Goal: Transaction & Acquisition: Obtain resource

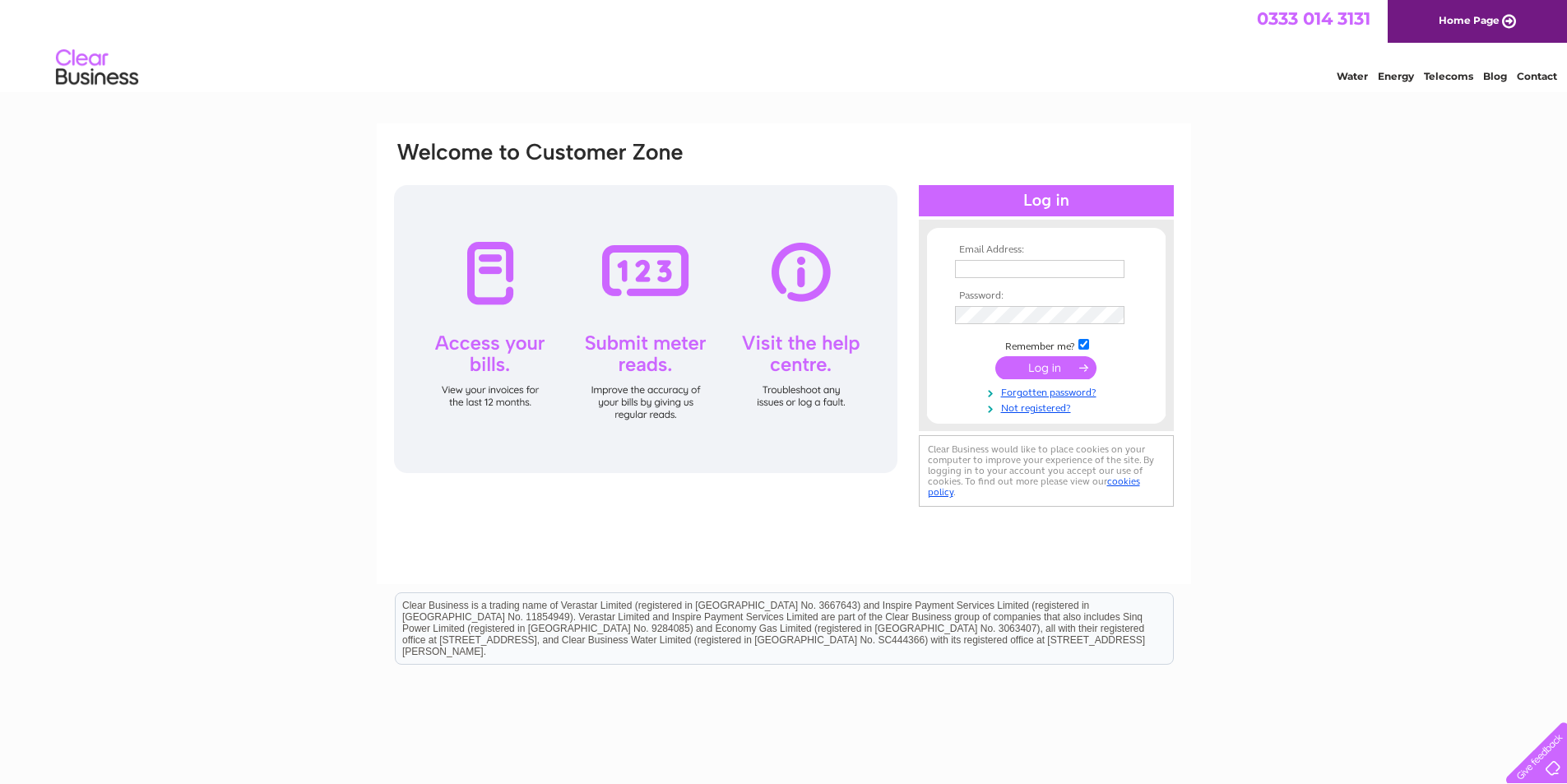
type input "[EMAIL_ADDRESS][DOMAIN_NAME]"
click at [1044, 370] on input "submit" at bounding box center [1046, 367] width 101 height 23
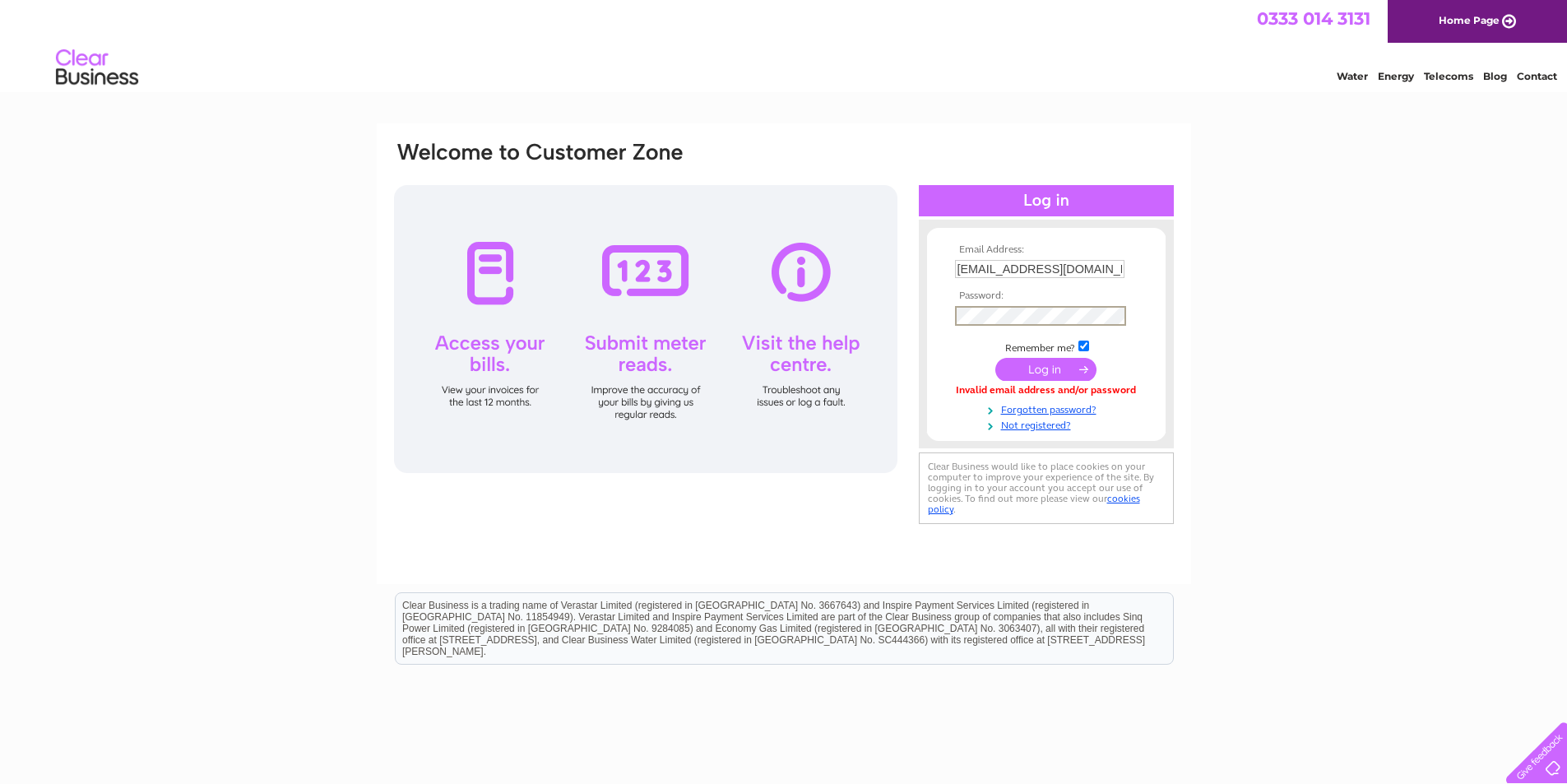
click at [784, 329] on div "Email Address: gopiageer@gmail.com Password:" at bounding box center [784, 334] width 784 height 388
click at [1336, 306] on div "Email Address: gopiageer@gmail.com Password:" at bounding box center [784, 494] width 1567 height 742
click at [1060, 364] on input "submit" at bounding box center [1046, 367] width 101 height 23
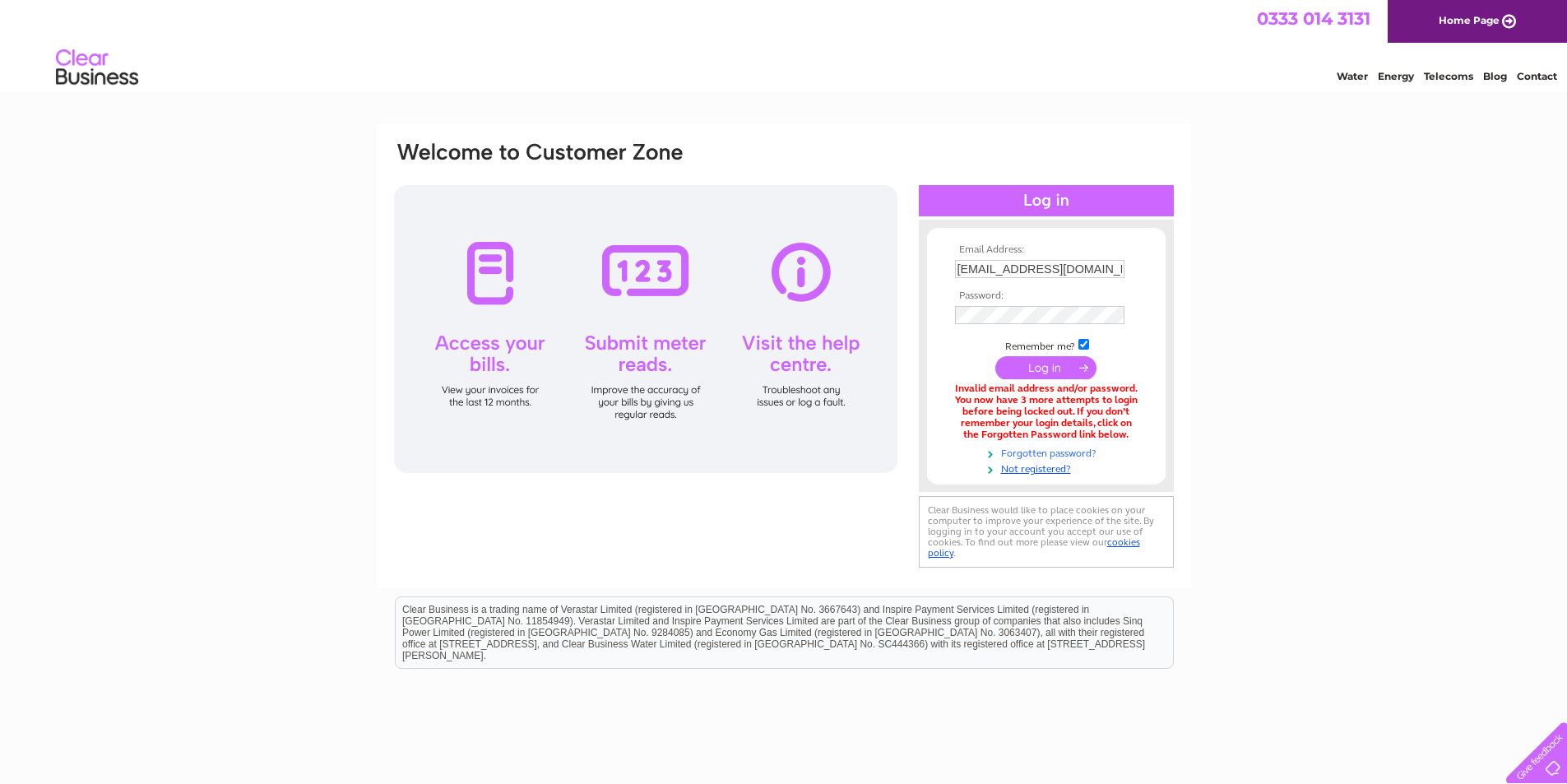
click at [1068, 451] on link "Forgotten password?" at bounding box center [1048, 452] width 187 height 16
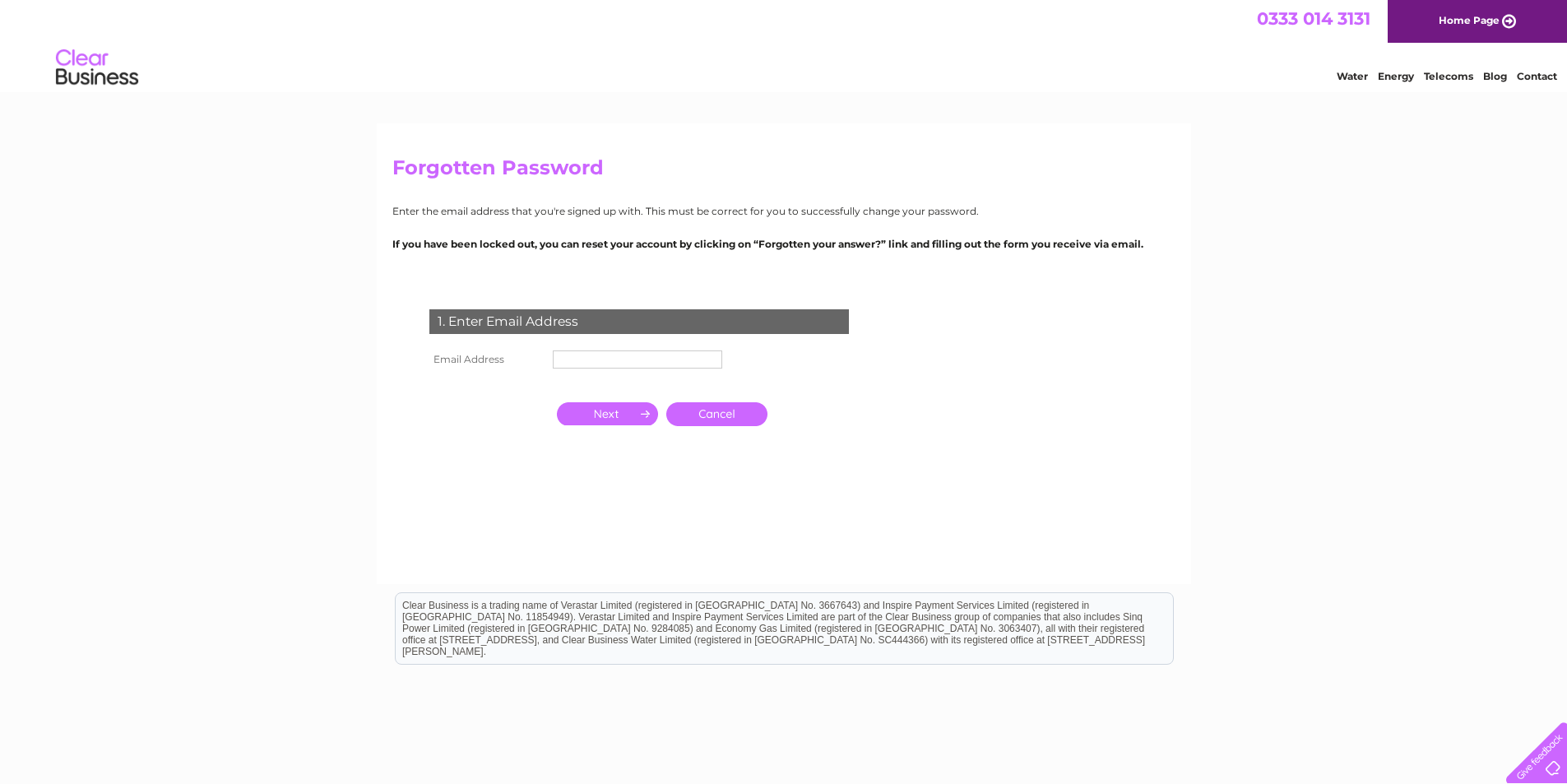
click at [647, 359] on input "text" at bounding box center [637, 360] width 169 height 18
type input "[EMAIL_ADDRESS][DOMAIN_NAME]"
click at [946, 375] on form "1. Enter Email Address Email Address gopiageer@gmail.com Cancel" at bounding box center [784, 408] width 784 height 263
click at [602, 411] on input "button" at bounding box center [608, 413] width 101 height 23
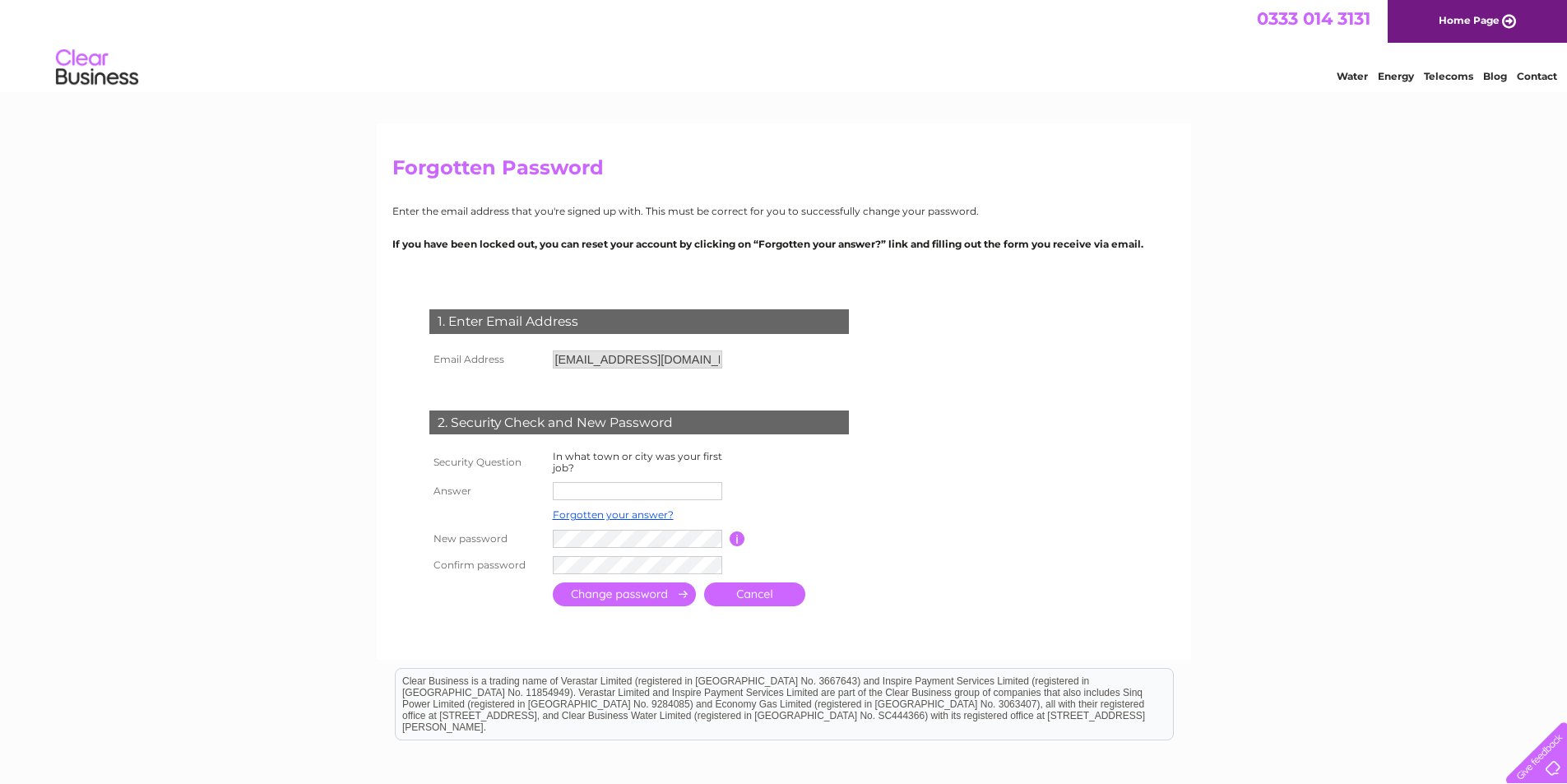
scroll to position [82, 0]
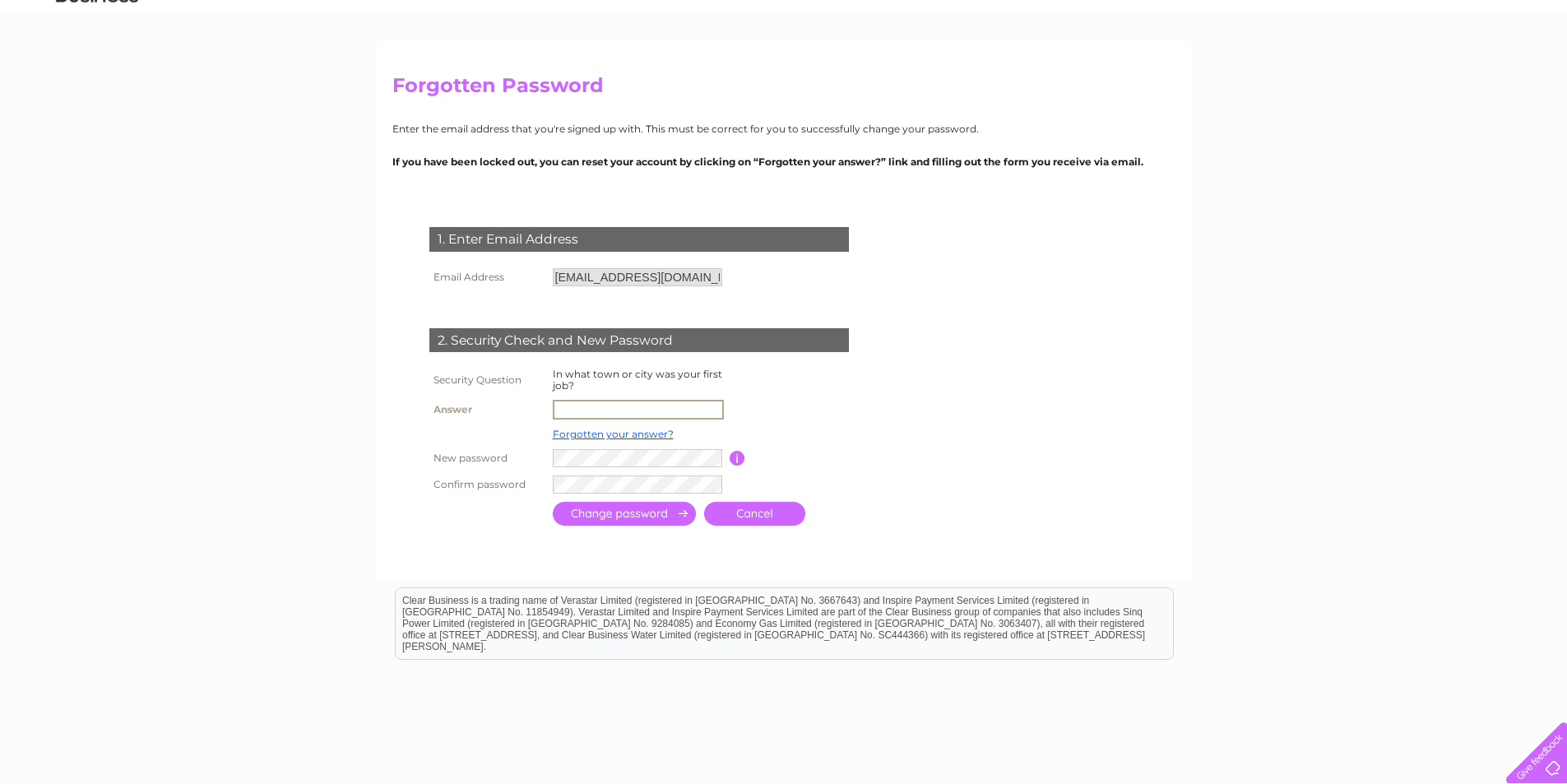
click at [714, 415] on input "text" at bounding box center [638, 409] width 171 height 19
type input "hyderabad"
click at [1120, 352] on form "1. Enter Email Address Email Address gopiageer@gmail.com Cancel" at bounding box center [784, 378] width 784 height 368
click at [1348, 312] on div "Forgotten Password Enter the email address that you're signed up with. This mus…" at bounding box center [784, 451] width 1567 height 819
click at [625, 513] on input "submit" at bounding box center [623, 512] width 143 height 24
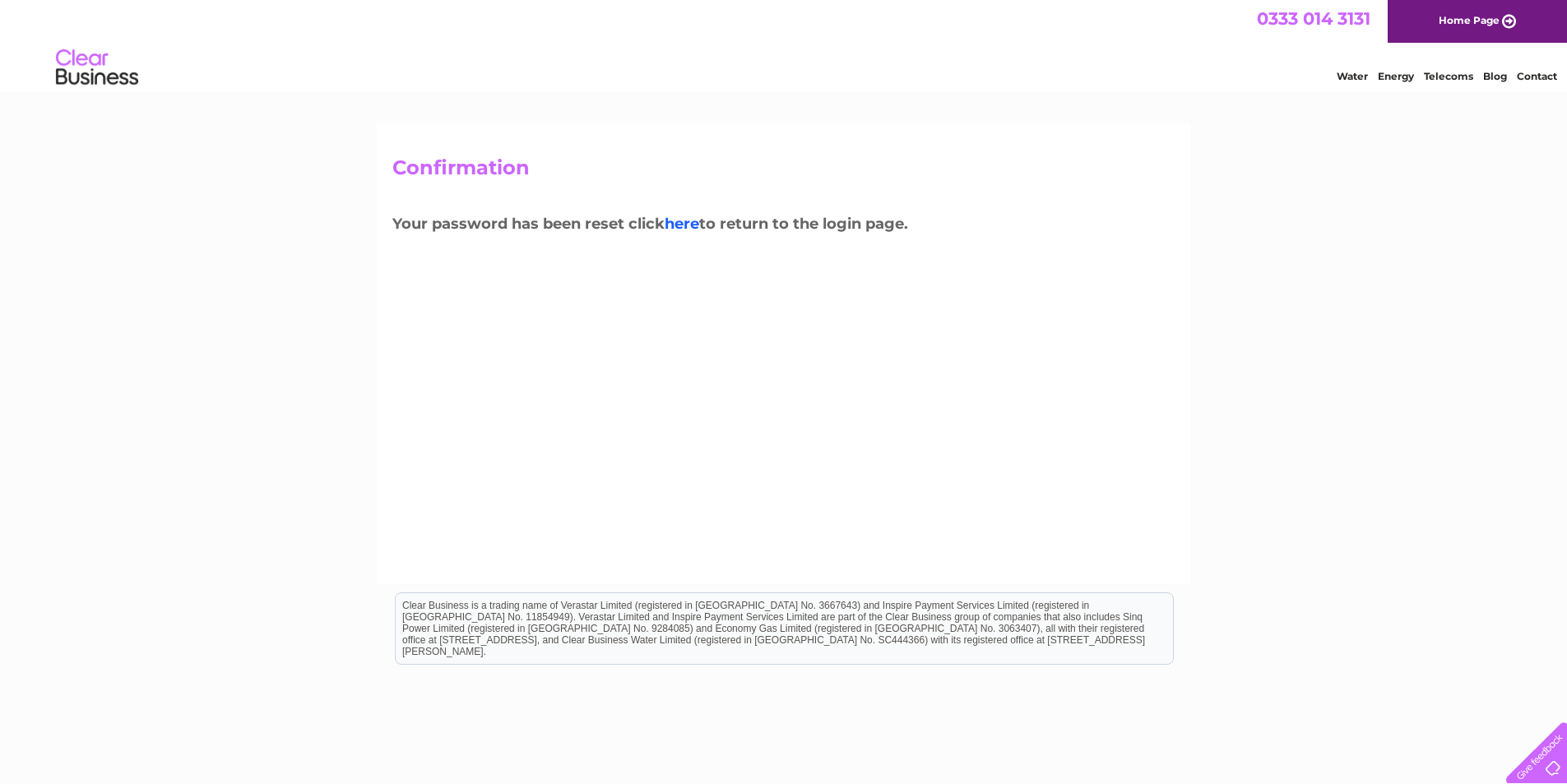
click at [681, 226] on link "here" at bounding box center [682, 224] width 35 height 18
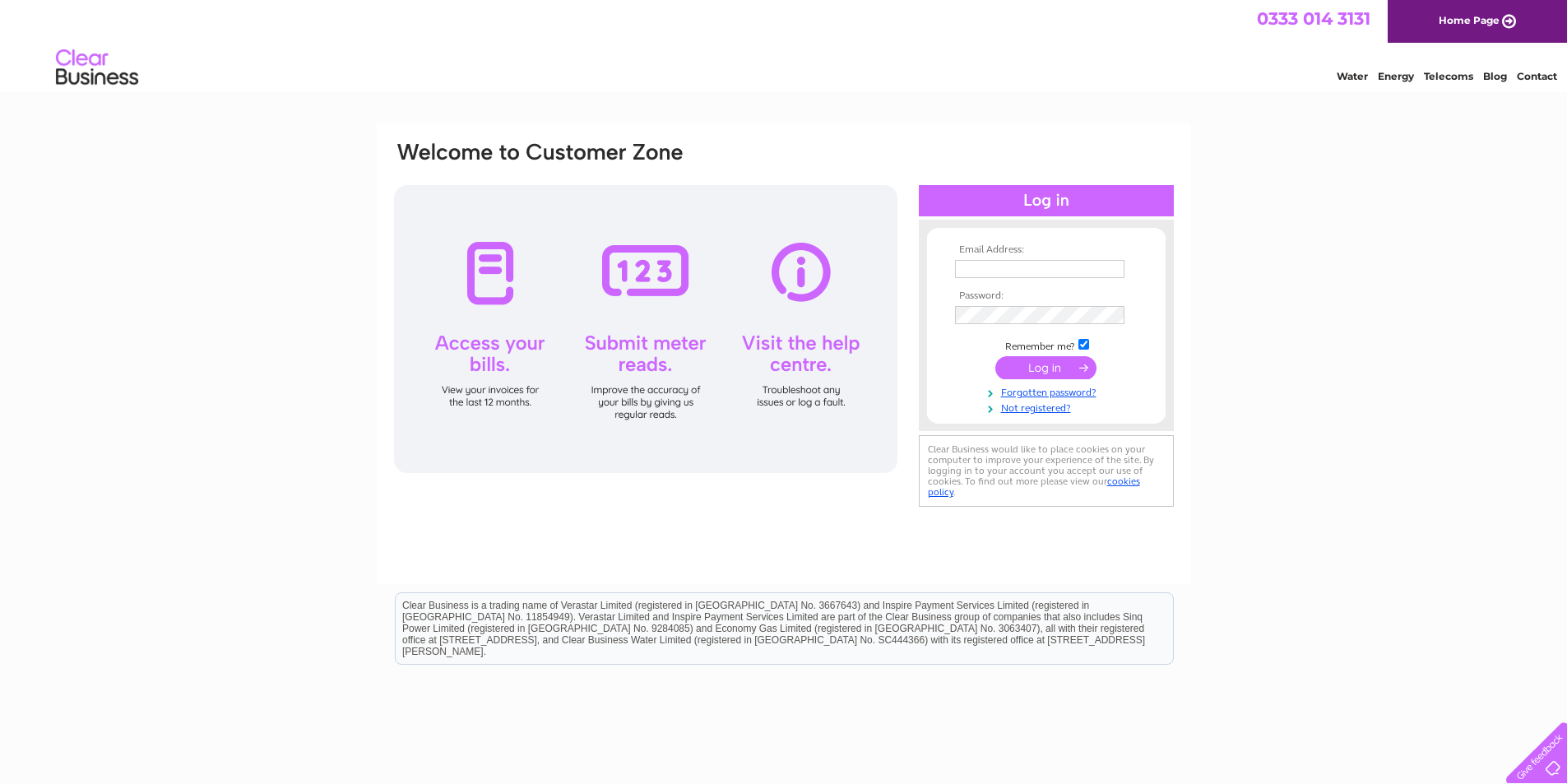
type input "[EMAIL_ADDRESS][DOMAIN_NAME]"
click at [1046, 365] on input "submit" at bounding box center [1046, 367] width 101 height 23
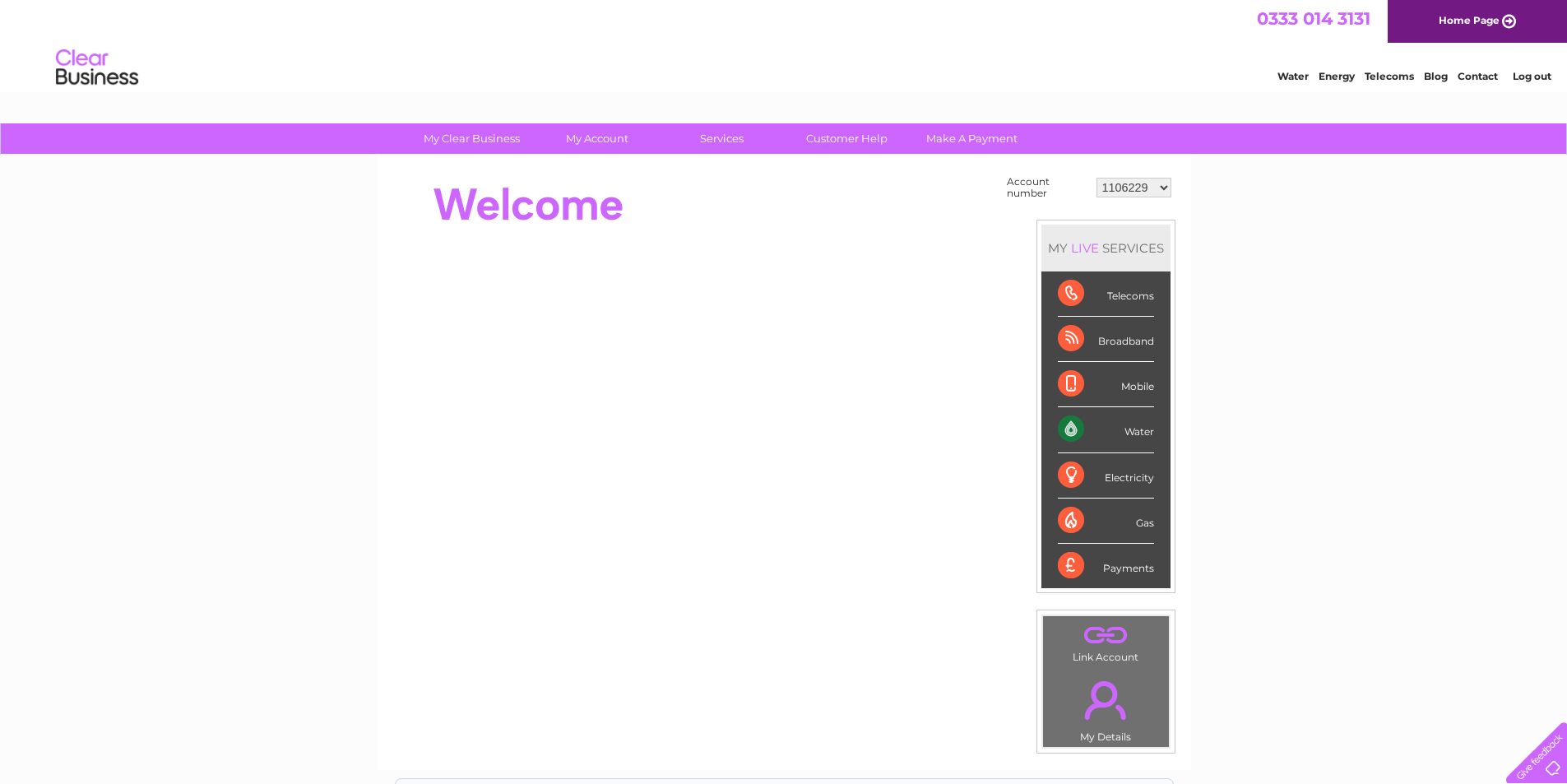
click at [1163, 187] on select "1106229 30319116" at bounding box center [1133, 187] width 75 height 19
click at [1399, 207] on div "My Clear Business Login Details My Details My Preferences Link Account My Accou…" at bounding box center [784, 587] width 1567 height 928
click at [1162, 190] on select "1106229 30319116" at bounding box center [1133, 187] width 75 height 19
select select "30319116"
click at [1097, 178] on select "1106229 30319116" at bounding box center [1133, 187] width 75 height 19
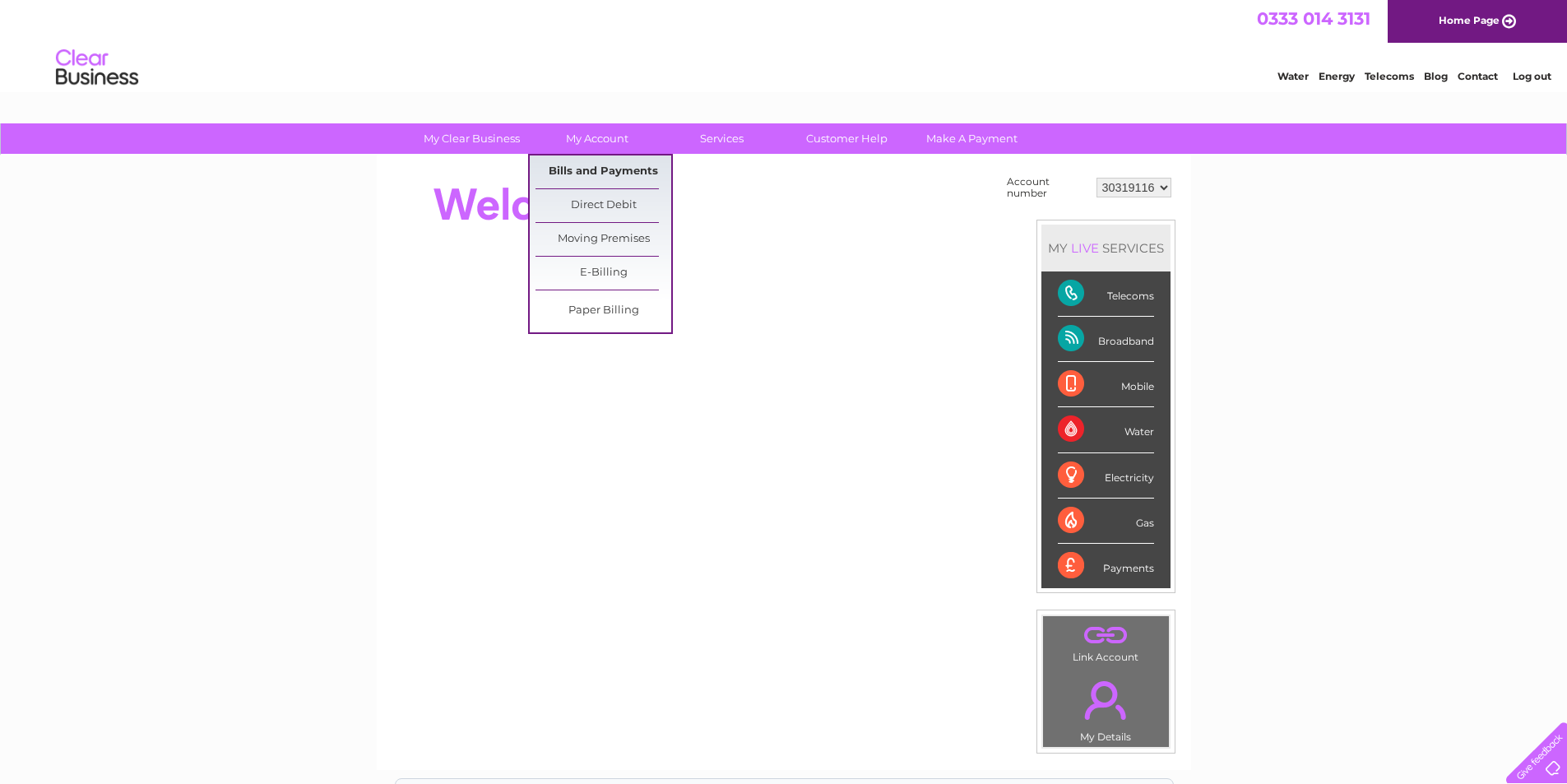
click at [608, 170] on link "Bills and Payments" at bounding box center [603, 172] width 135 height 33
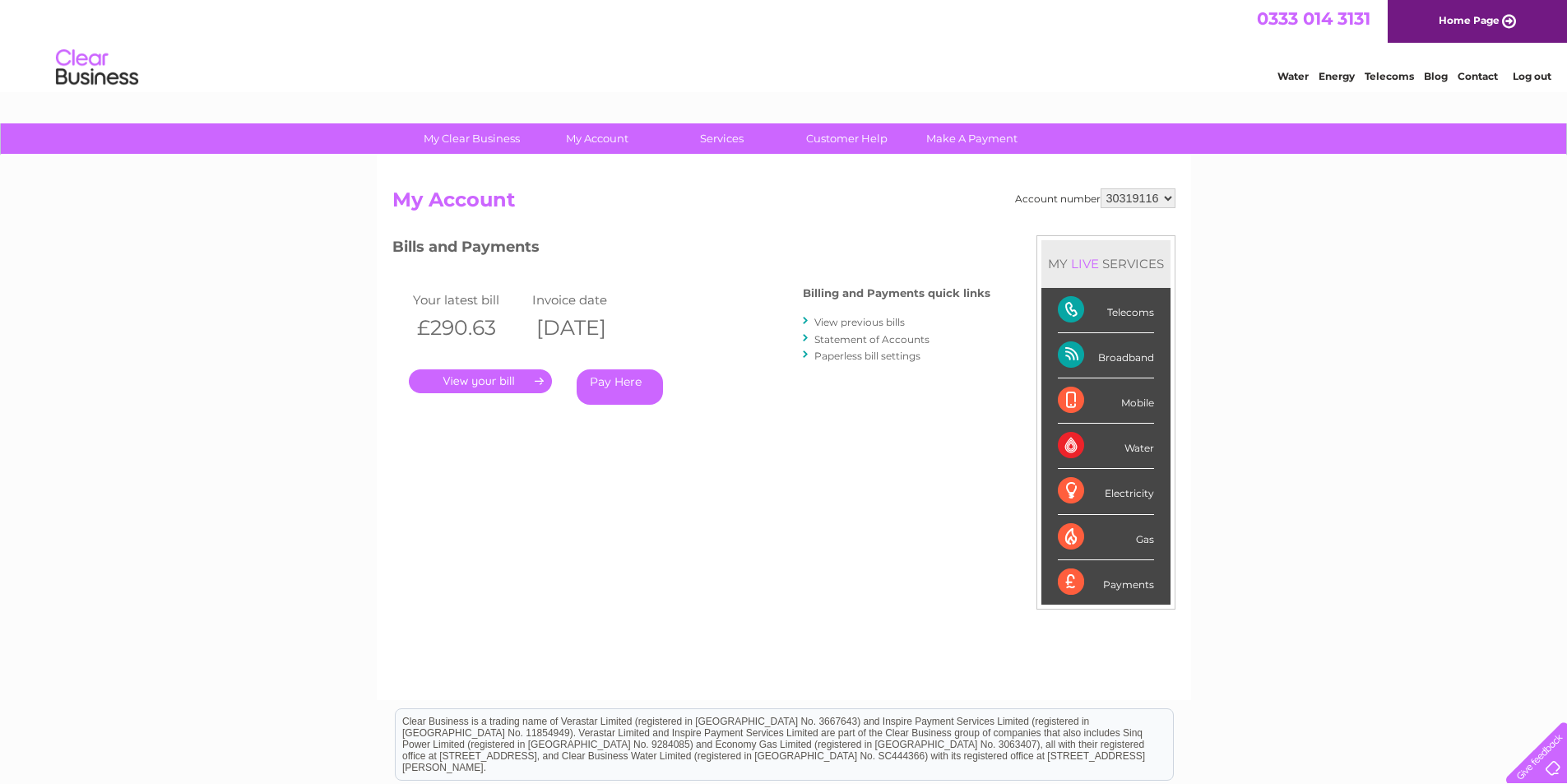
click at [850, 318] on link "View previous bills" at bounding box center [860, 321] width 90 height 12
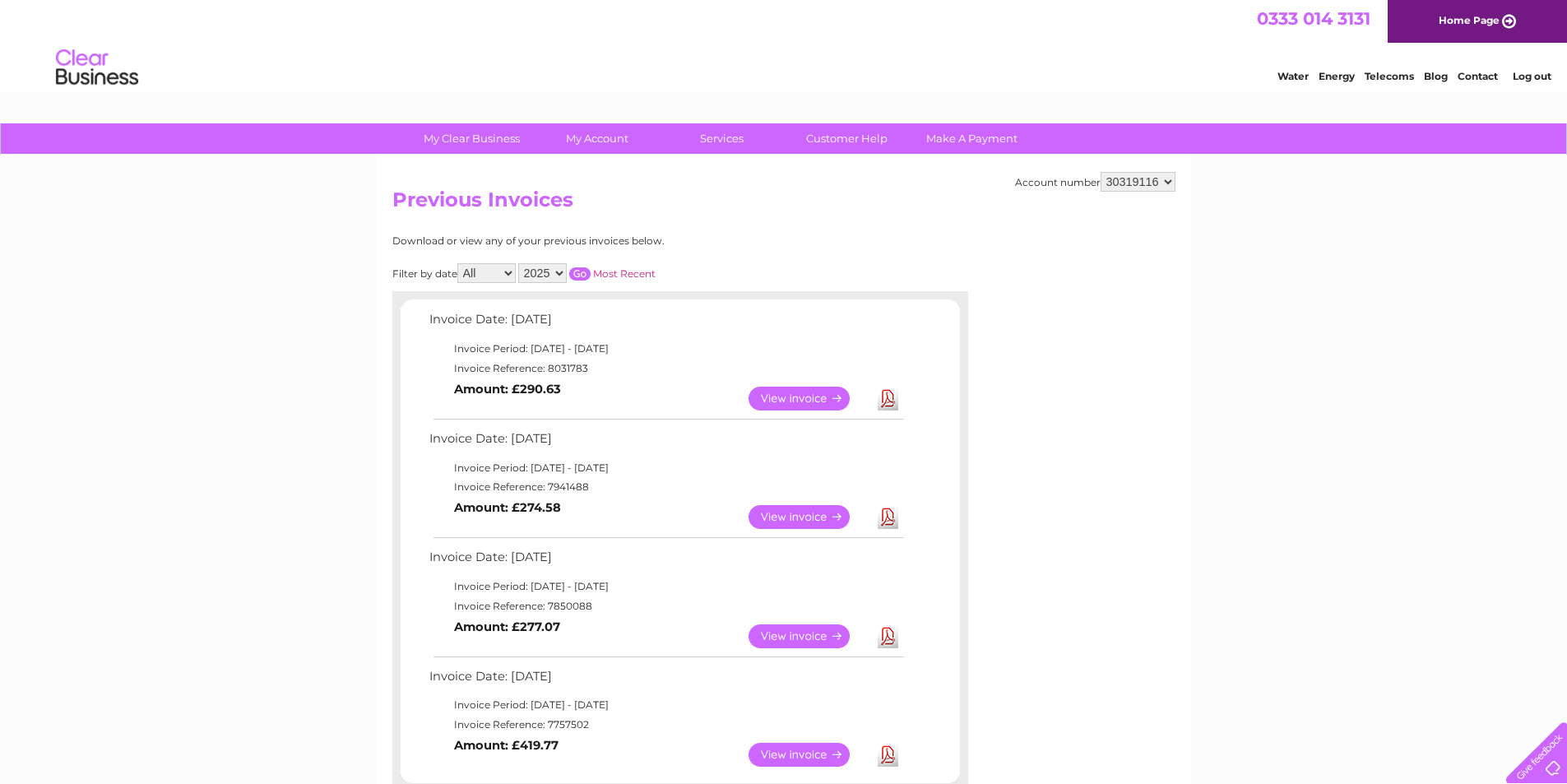
click at [816, 397] on link "View" at bounding box center [808, 398] width 121 height 24
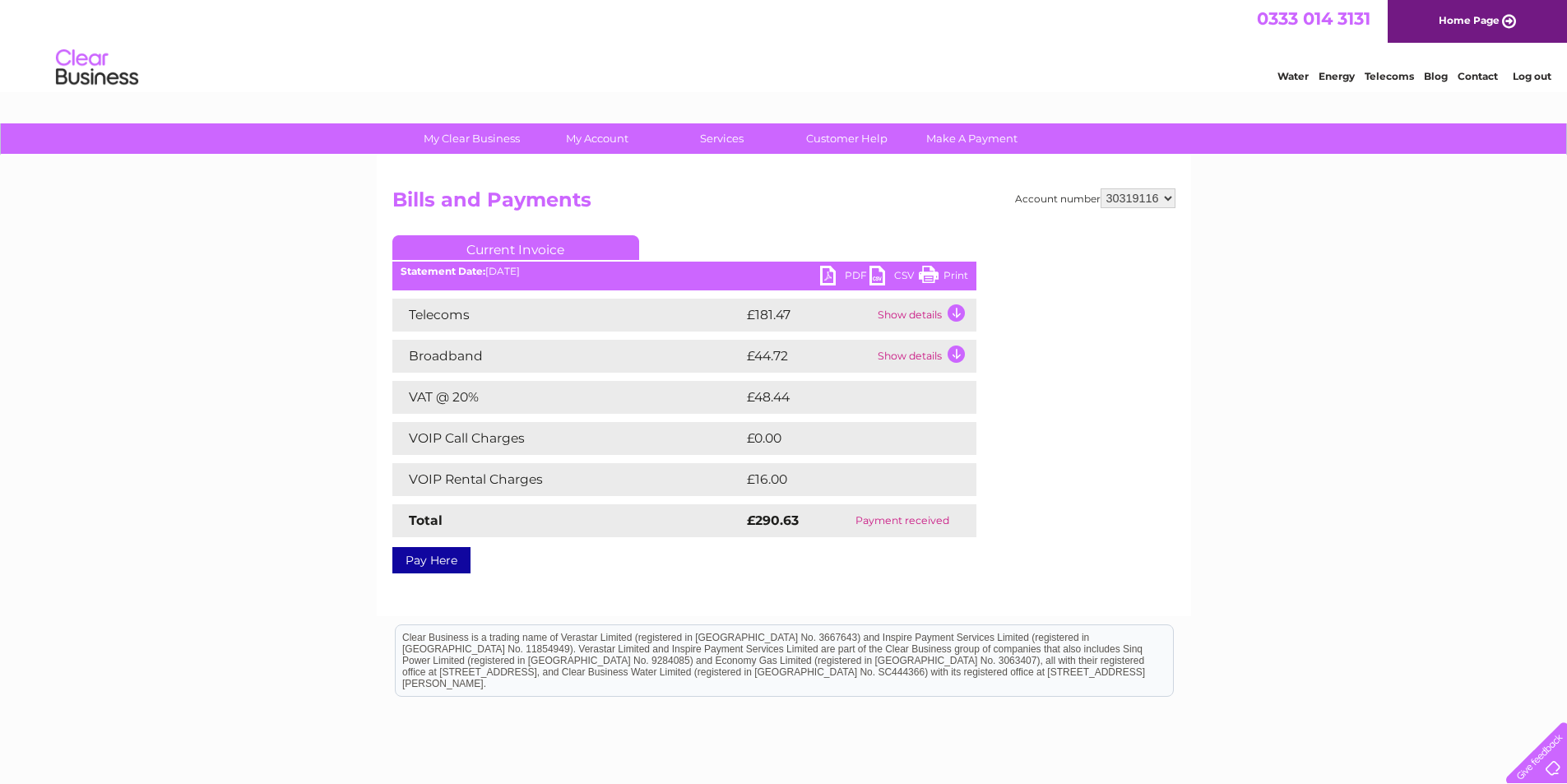
click at [842, 271] on link "PDF" at bounding box center [845, 278] width 50 height 24
